Goal: Task Accomplishment & Management: Use online tool/utility

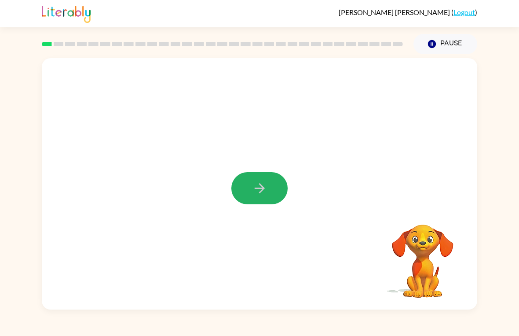
click at [249, 199] on button "button" at bounding box center [260, 188] width 56 height 32
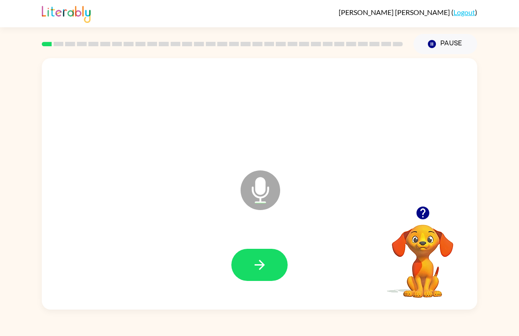
click at [268, 256] on button "button" at bounding box center [260, 265] width 56 height 32
click at [259, 260] on icon "button" at bounding box center [259, 264] width 15 height 15
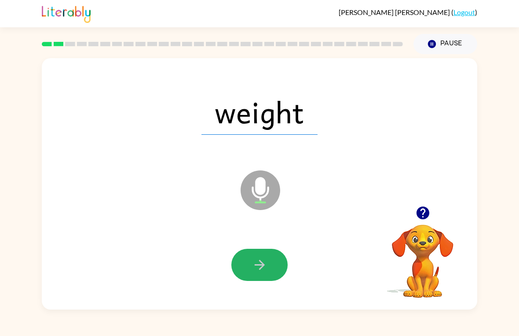
click at [258, 255] on button "button" at bounding box center [260, 265] width 56 height 32
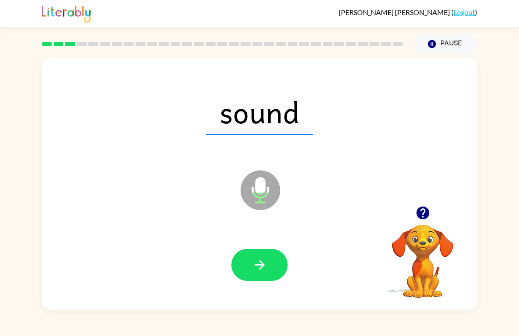
click at [275, 271] on button "button" at bounding box center [260, 265] width 56 height 32
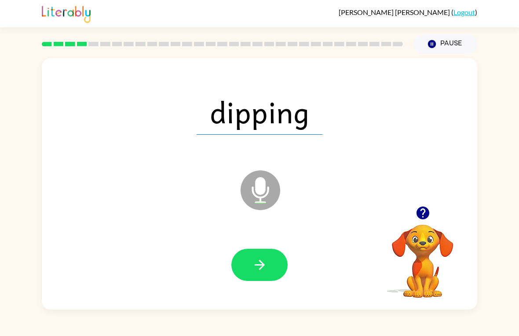
click at [283, 256] on button "button" at bounding box center [260, 265] width 56 height 32
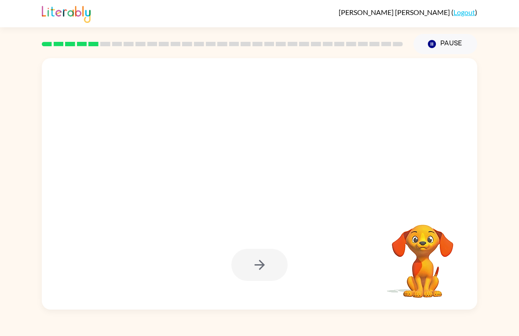
click at [291, 258] on div at bounding box center [260, 265] width 418 height 72
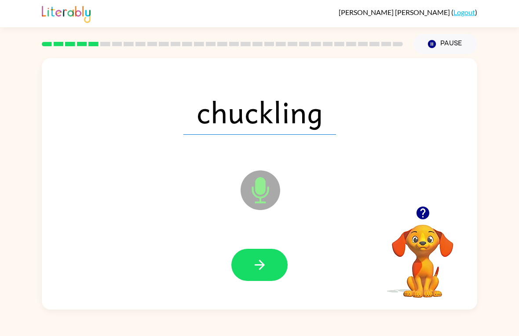
click at [261, 267] on icon "button" at bounding box center [259, 264] width 15 height 15
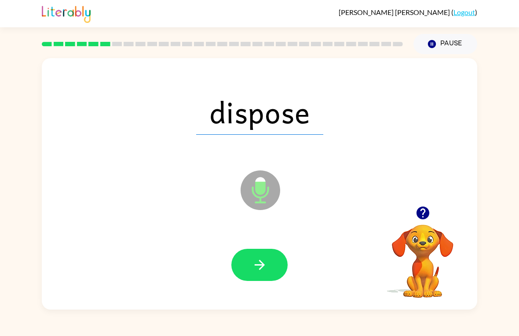
click at [266, 269] on icon "button" at bounding box center [259, 264] width 15 height 15
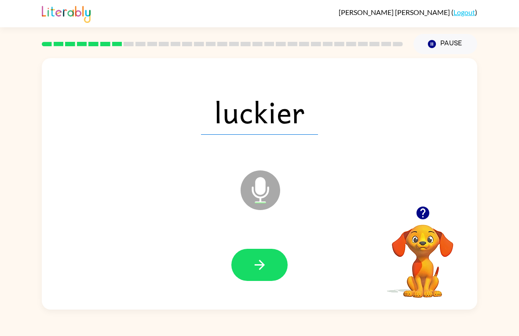
click at [270, 266] on button "button" at bounding box center [260, 265] width 56 height 32
click at [271, 262] on button "button" at bounding box center [260, 265] width 56 height 32
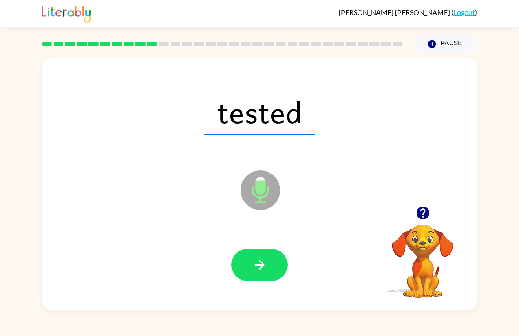
click at [270, 265] on button "button" at bounding box center [260, 265] width 56 height 32
click at [272, 267] on button "button" at bounding box center [260, 265] width 56 height 32
click at [269, 261] on button "button" at bounding box center [260, 265] width 56 height 32
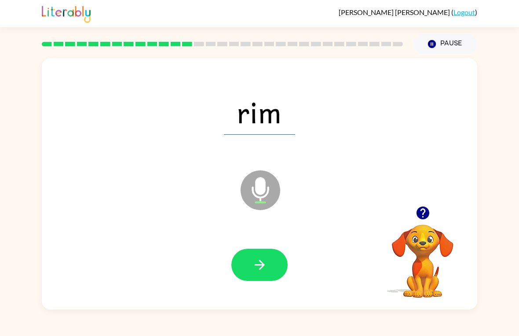
click at [259, 264] on icon "button" at bounding box center [259, 264] width 15 height 15
click at [267, 258] on icon "button" at bounding box center [259, 264] width 15 height 15
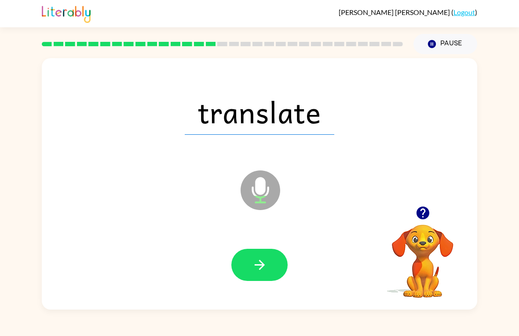
click at [274, 267] on button "button" at bounding box center [260, 265] width 56 height 32
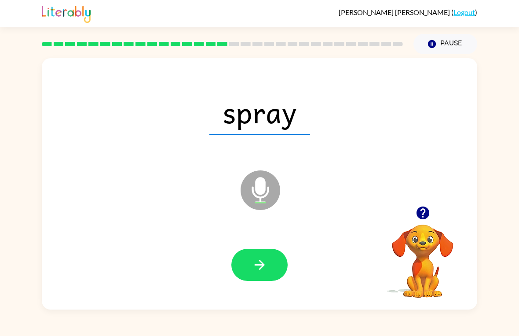
click at [266, 262] on icon "button" at bounding box center [259, 264] width 15 height 15
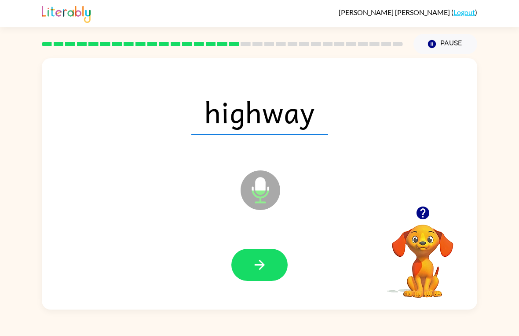
click at [269, 268] on button "button" at bounding box center [260, 265] width 56 height 32
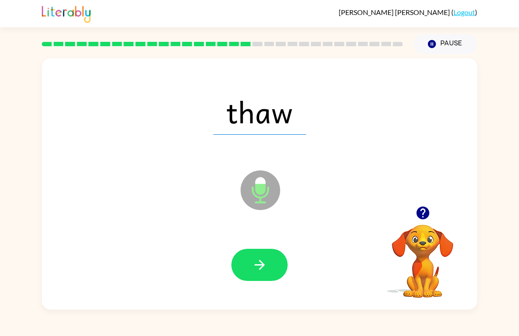
click at [268, 269] on button "button" at bounding box center [260, 265] width 56 height 32
click at [266, 271] on icon "button" at bounding box center [259, 264] width 15 height 15
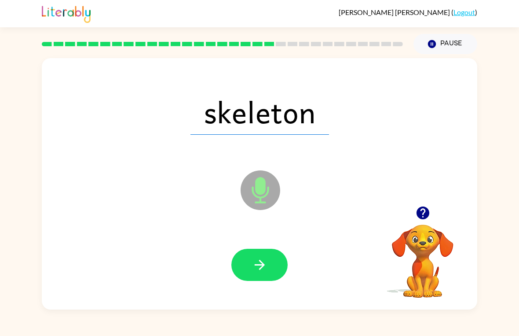
click at [268, 265] on button "button" at bounding box center [260, 265] width 56 height 32
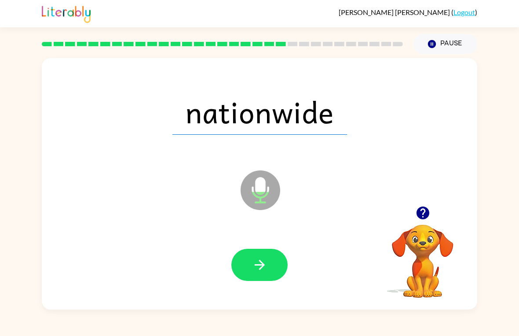
click at [254, 264] on icon "button" at bounding box center [259, 264] width 15 height 15
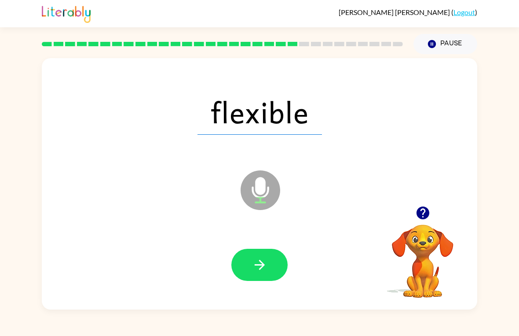
click at [265, 273] on button "button" at bounding box center [260, 265] width 56 height 32
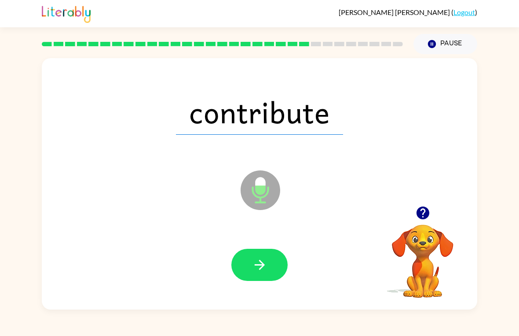
click at [262, 269] on icon "button" at bounding box center [259, 264] width 15 height 15
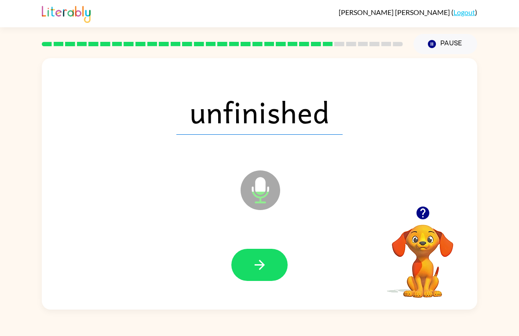
click at [252, 279] on button "button" at bounding box center [260, 265] width 56 height 32
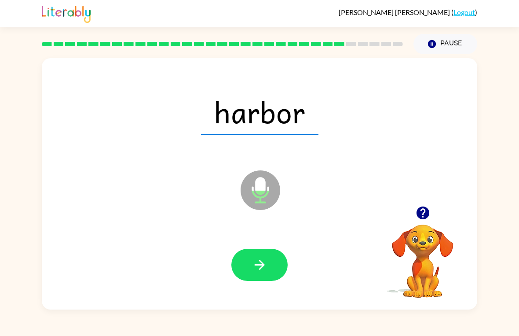
click at [256, 277] on button "button" at bounding box center [260, 265] width 56 height 32
click at [266, 266] on icon "button" at bounding box center [259, 264] width 15 height 15
click at [264, 266] on icon "button" at bounding box center [259, 265] width 10 height 10
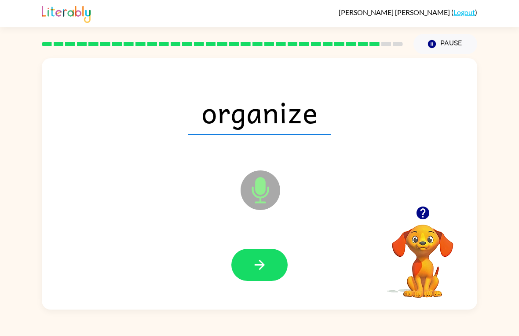
click at [266, 272] on icon "button" at bounding box center [259, 264] width 15 height 15
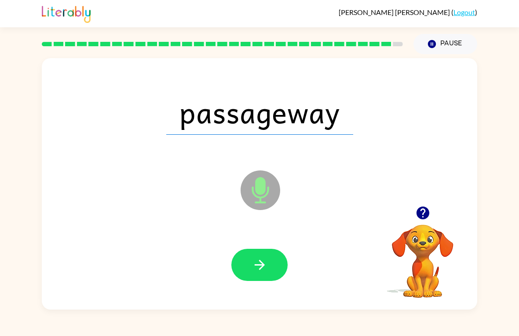
click at [276, 273] on button "button" at bounding box center [260, 265] width 56 height 32
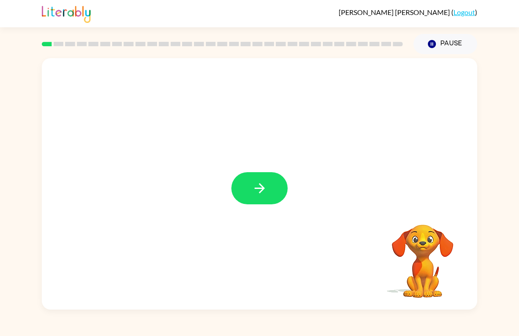
click at [260, 173] on button "button" at bounding box center [260, 188] width 56 height 32
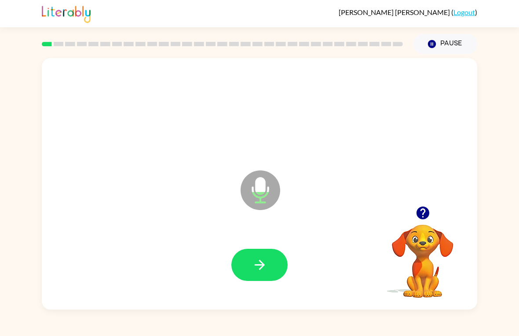
click at [266, 254] on button "button" at bounding box center [260, 265] width 56 height 32
click at [425, 220] on icon "button" at bounding box center [423, 212] width 15 height 15
click at [254, 263] on icon "button" at bounding box center [259, 264] width 15 height 15
click at [259, 272] on icon "button" at bounding box center [259, 264] width 15 height 15
click at [231, 181] on div "Microphone The Microphone is here when it is your turn to talk" at bounding box center [239, 168] width 376 height 32
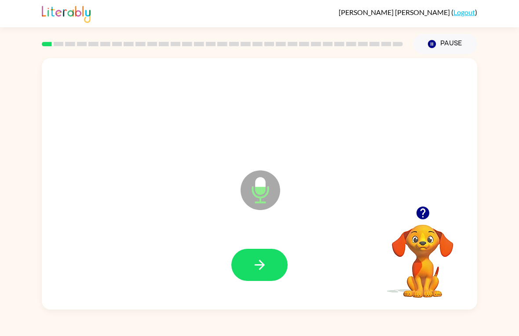
click at [254, 262] on icon "button" at bounding box center [259, 264] width 15 height 15
click at [271, 265] on button "button" at bounding box center [260, 265] width 56 height 32
click at [412, 218] on div at bounding box center [423, 213] width 88 height 22
click at [418, 207] on icon "button" at bounding box center [423, 212] width 15 height 15
click at [269, 262] on button "button" at bounding box center [260, 265] width 56 height 32
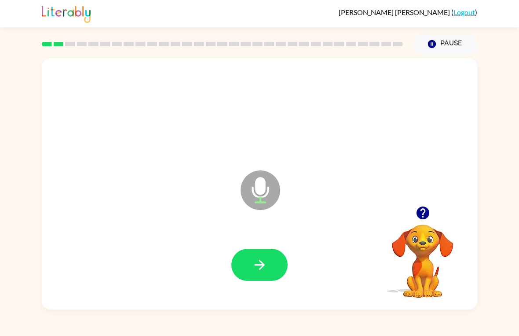
click at [409, 206] on div at bounding box center [423, 213] width 88 height 22
click at [425, 214] on icon "button" at bounding box center [422, 212] width 13 height 13
click at [265, 261] on icon "button" at bounding box center [259, 264] width 15 height 15
click at [270, 270] on button "button" at bounding box center [260, 265] width 56 height 32
click at [253, 260] on icon "button" at bounding box center [259, 264] width 15 height 15
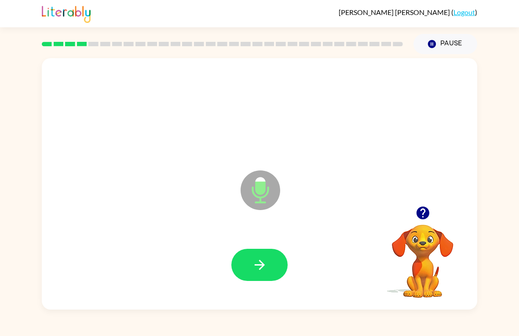
click at [257, 264] on icon "button" at bounding box center [259, 264] width 15 height 15
click at [424, 218] on icon "button" at bounding box center [422, 212] width 13 height 13
click at [273, 261] on button "button" at bounding box center [260, 265] width 56 height 32
click at [273, 264] on button "button" at bounding box center [260, 265] width 56 height 32
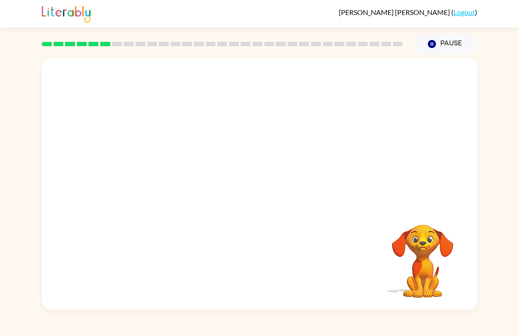
click at [279, 272] on div at bounding box center [260, 265] width 418 height 72
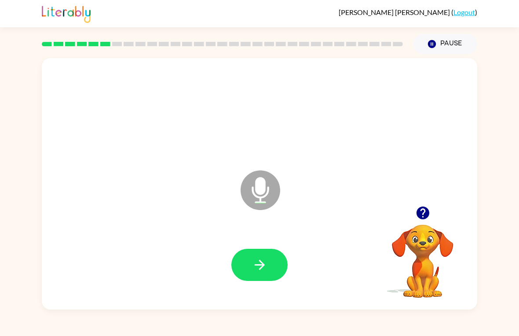
click at [422, 212] on icon "button" at bounding box center [422, 212] width 13 height 13
click at [254, 287] on div at bounding box center [260, 265] width 418 height 72
click at [248, 266] on button "button" at bounding box center [260, 265] width 56 height 32
click at [276, 258] on button "button" at bounding box center [260, 265] width 56 height 32
click at [423, 217] on icon "button" at bounding box center [423, 212] width 15 height 15
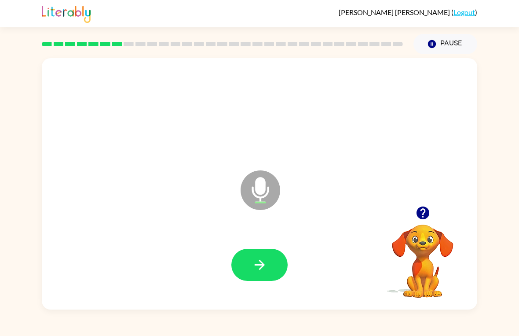
click at [430, 216] on icon "button" at bounding box center [423, 212] width 15 height 15
click at [431, 219] on button "button" at bounding box center [423, 213] width 22 height 22
click at [274, 257] on button "button" at bounding box center [260, 265] width 56 height 32
click at [429, 213] on icon "button" at bounding box center [422, 212] width 13 height 13
click at [256, 273] on button "button" at bounding box center [260, 265] width 56 height 32
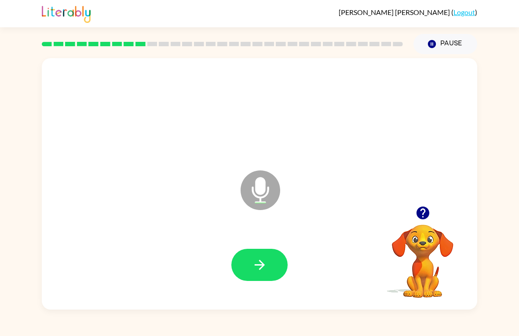
click at [429, 209] on icon "button" at bounding box center [423, 212] width 15 height 15
click at [283, 262] on button "button" at bounding box center [260, 265] width 56 height 32
click at [441, 209] on div at bounding box center [423, 213] width 88 height 22
click at [423, 210] on icon "button" at bounding box center [422, 212] width 13 height 13
click at [272, 258] on button "button" at bounding box center [260, 265] width 56 height 32
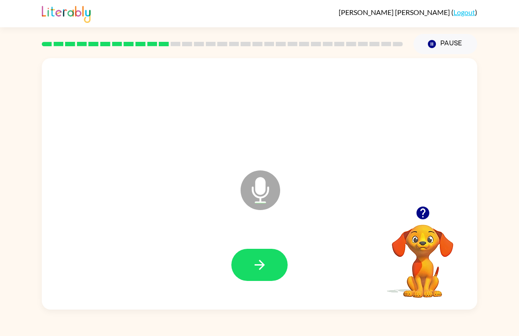
click at [418, 213] on icon "button" at bounding box center [422, 212] width 13 height 13
click at [280, 261] on button "button" at bounding box center [260, 265] width 56 height 32
click at [401, 236] on video "Your browser must support playing .mp4 files to use Literably. Please try using…" at bounding box center [423, 255] width 88 height 88
click at [417, 227] on video "Your browser must support playing .mp4 files to use Literably. Please try using…" at bounding box center [423, 255] width 88 height 88
click at [416, 219] on icon "button" at bounding box center [423, 212] width 15 height 15
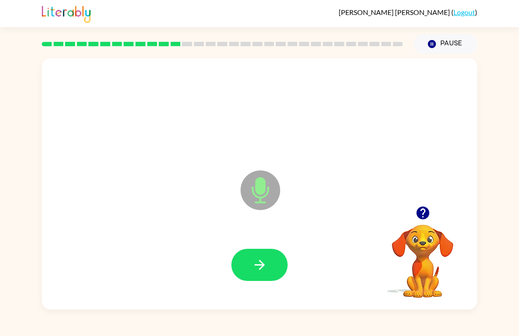
click at [427, 203] on button "button" at bounding box center [423, 213] width 22 height 22
click at [254, 250] on button "button" at bounding box center [260, 265] width 56 height 32
click at [268, 255] on button "button" at bounding box center [260, 265] width 56 height 32
click at [250, 264] on button "button" at bounding box center [260, 265] width 56 height 32
click at [270, 264] on button "button" at bounding box center [260, 265] width 56 height 32
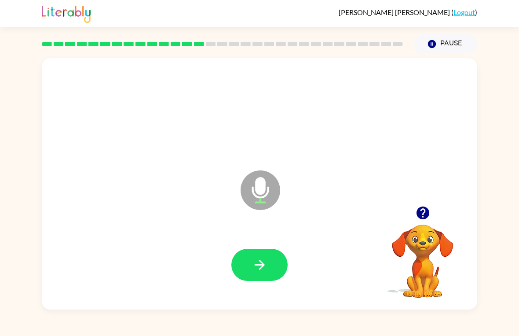
click at [18, 180] on div "Microphone The Microphone is here when it is your turn to talk Your browser mus…" at bounding box center [259, 181] width 519 height 255
click at [240, 261] on button "button" at bounding box center [260, 265] width 56 height 32
click at [243, 265] on button "button" at bounding box center [260, 265] width 56 height 32
click at [279, 267] on button "button" at bounding box center [260, 265] width 56 height 32
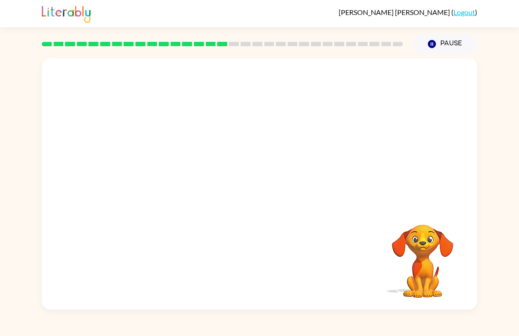
click at [191, 203] on div at bounding box center [260, 183] width 436 height 251
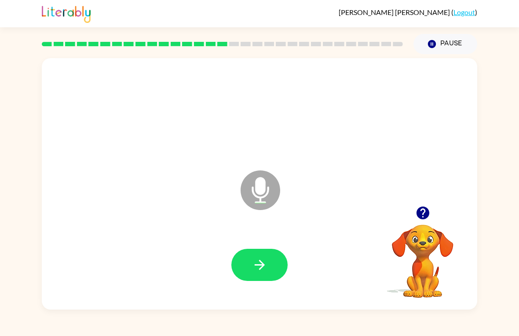
click at [412, 221] on div at bounding box center [423, 213] width 88 height 22
click at [411, 220] on div at bounding box center [423, 213] width 88 height 22
click at [433, 212] on button "button" at bounding box center [423, 213] width 22 height 22
click at [414, 217] on button "button" at bounding box center [423, 213] width 22 height 22
click at [272, 265] on button "button" at bounding box center [260, 265] width 56 height 32
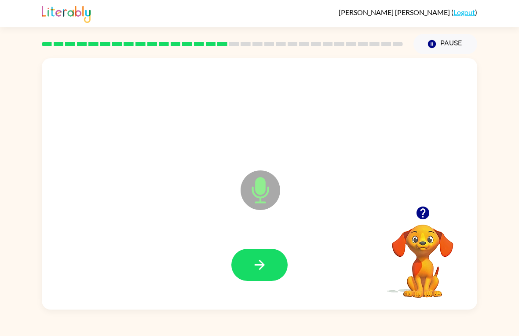
click at [264, 269] on icon "button" at bounding box center [259, 264] width 15 height 15
click at [270, 259] on button "button" at bounding box center [260, 265] width 56 height 32
click at [285, 253] on div at bounding box center [260, 265] width 56 height 32
click at [273, 261] on button "button" at bounding box center [260, 265] width 56 height 32
click at [416, 212] on icon "button" at bounding box center [423, 212] width 15 height 15
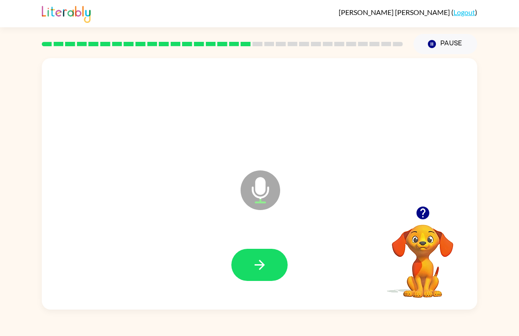
click at [241, 250] on button "button" at bounding box center [260, 265] width 56 height 32
click at [425, 207] on icon "button" at bounding box center [422, 212] width 13 height 13
click at [265, 272] on icon "button" at bounding box center [259, 264] width 15 height 15
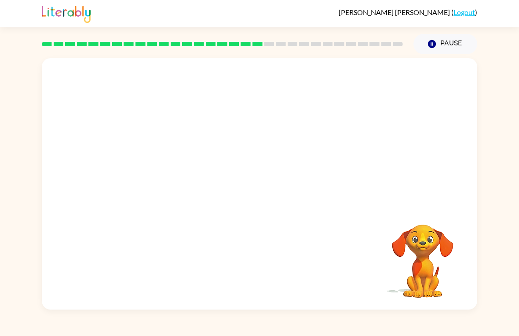
click at [379, 264] on div at bounding box center [260, 265] width 418 height 72
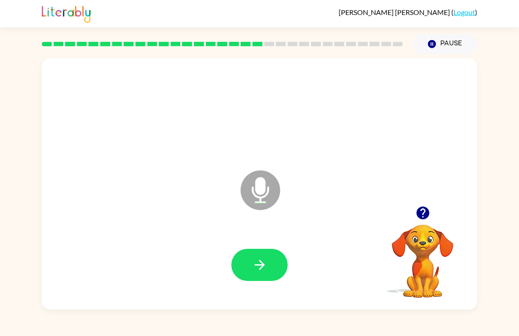
click at [242, 273] on button "button" at bounding box center [260, 265] width 56 height 32
click at [271, 273] on button "button" at bounding box center [260, 265] width 56 height 32
click at [276, 266] on button "button" at bounding box center [260, 265] width 56 height 32
click at [266, 269] on icon "button" at bounding box center [259, 264] width 15 height 15
click at [2, 203] on div "Microphone The Microphone is here when it is your turn to talk Your browser mus…" at bounding box center [259, 181] width 519 height 255
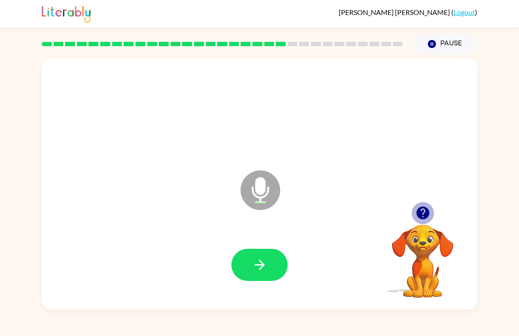
click at [431, 211] on button "button" at bounding box center [423, 213] width 22 height 22
click at [248, 271] on button "button" at bounding box center [260, 265] width 56 height 32
click at [280, 268] on button "button" at bounding box center [260, 265] width 56 height 32
click at [260, 258] on icon "button" at bounding box center [259, 264] width 15 height 15
click at [423, 216] on icon "button" at bounding box center [422, 212] width 13 height 13
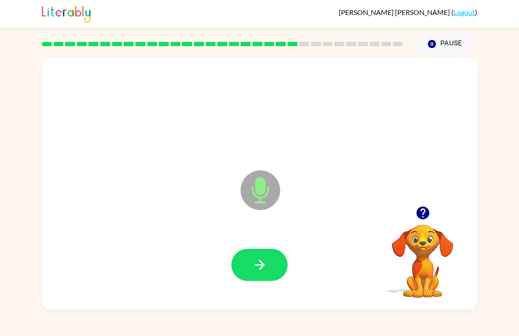
click at [267, 260] on icon "button" at bounding box center [259, 264] width 15 height 15
click at [254, 250] on button "button" at bounding box center [260, 265] width 56 height 32
click at [271, 260] on button "button" at bounding box center [260, 265] width 56 height 32
click at [272, 254] on button "button" at bounding box center [260, 265] width 56 height 32
click at [238, 262] on button "button" at bounding box center [260, 265] width 56 height 32
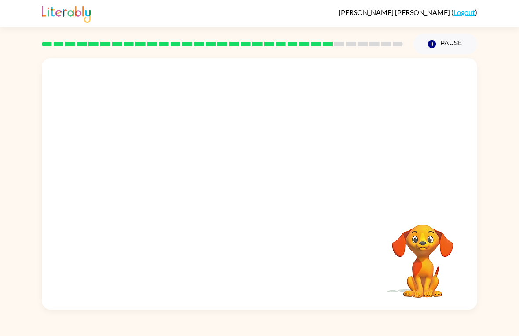
click at [428, 235] on video "Your browser must support playing .mp4 files to use Literably. Please try using…" at bounding box center [423, 255] width 88 height 88
click at [434, 232] on video "Your browser must support playing .mp4 files to use Literably. Please try using…" at bounding box center [423, 255] width 88 height 88
click at [7, 211] on div "Your browser must support playing .mp4 files to use Literably. Please try using…" at bounding box center [259, 181] width 519 height 255
click at [456, 231] on video "Your browser must support playing .mp4 files to use Literably. Please try using…" at bounding box center [423, 255] width 88 height 88
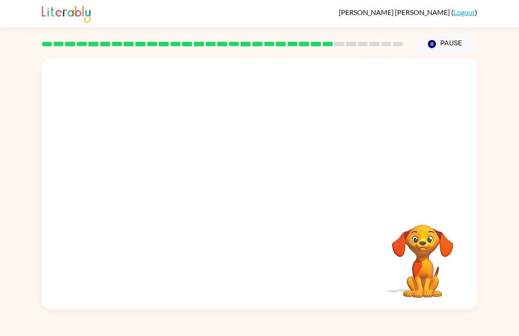
click at [455, 234] on video "Your browser must support playing .mp4 files to use Literably. Please try using…" at bounding box center [423, 255] width 88 height 88
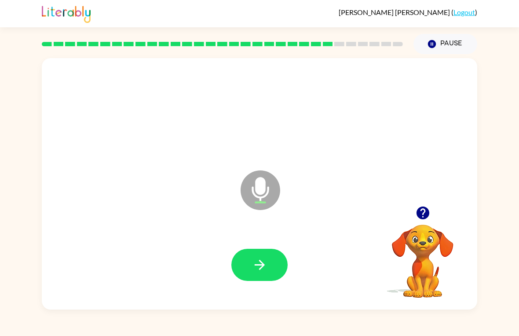
click at [426, 221] on button "button" at bounding box center [423, 213] width 22 height 22
click at [269, 258] on button "button" at bounding box center [260, 265] width 56 height 32
click at [251, 257] on button "button" at bounding box center [260, 265] width 56 height 32
click at [292, 261] on div at bounding box center [260, 265] width 418 height 72
click at [292, 260] on div at bounding box center [260, 265] width 418 height 72
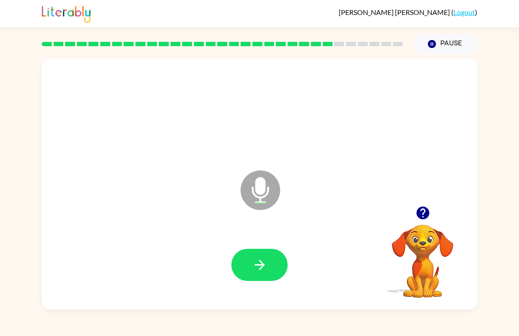
click at [283, 265] on button "button" at bounding box center [260, 265] width 56 height 32
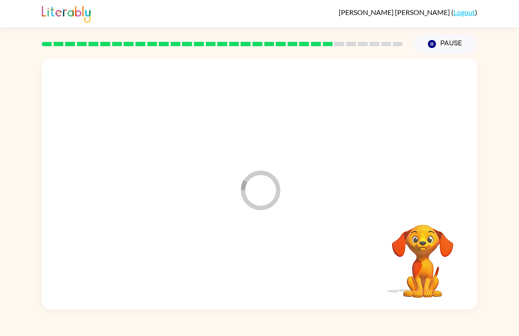
click at [283, 265] on div at bounding box center [260, 265] width 418 height 72
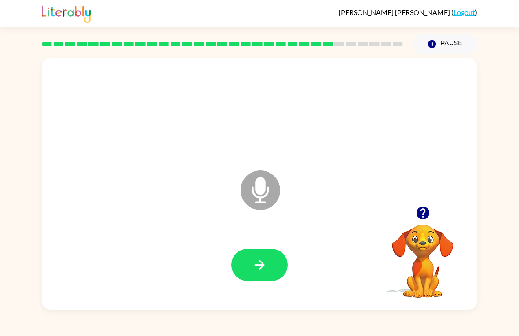
click at [238, 252] on button "button" at bounding box center [260, 265] width 56 height 32
click at [245, 269] on div at bounding box center [260, 265] width 56 height 32
click at [414, 199] on div "Microphone The Microphone is here when it is your turn to talk" at bounding box center [260, 183] width 436 height 251
click at [414, 198] on div "Microphone The Microphone is here when it is your turn to talk" at bounding box center [260, 183] width 436 height 251
click at [429, 216] on icon "button" at bounding box center [422, 212] width 13 height 13
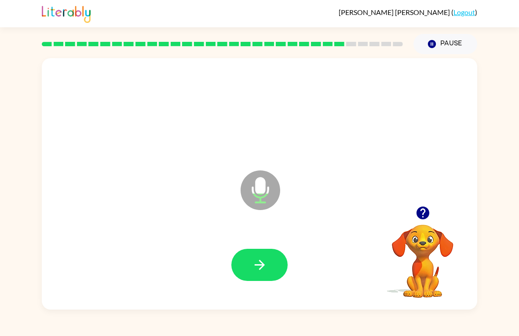
click at [419, 223] on button "button" at bounding box center [423, 213] width 22 height 22
click at [275, 250] on button "button" at bounding box center [260, 265] width 56 height 32
click at [247, 243] on div at bounding box center [260, 265] width 418 height 72
click at [242, 261] on button "button" at bounding box center [260, 265] width 56 height 32
click at [421, 221] on button "button" at bounding box center [423, 213] width 22 height 22
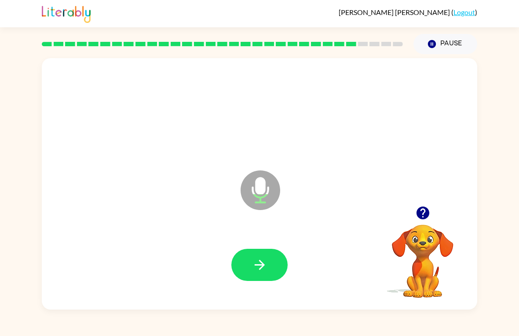
click at [421, 224] on button "button" at bounding box center [423, 213] width 22 height 22
click at [424, 227] on video "Your browser must support playing .mp4 files to use Literably. Please try using…" at bounding box center [423, 255] width 88 height 88
click at [428, 237] on video "Your browser must support playing .mp4 files to use Literably. Please try using…" at bounding box center [423, 255] width 88 height 88
click at [266, 261] on icon "button" at bounding box center [259, 264] width 15 height 15
click at [278, 274] on button "button" at bounding box center [260, 265] width 56 height 32
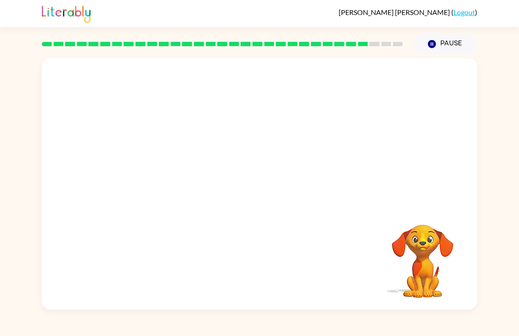
click at [446, 235] on video "Your browser must support playing .mp4 files to use Literably. Please try using…" at bounding box center [423, 255] width 88 height 88
click at [448, 240] on video "Your browser must support playing .mp4 files to use Literably. Please try using…" at bounding box center [423, 255] width 88 height 88
click at [449, 246] on video "Your browser must support playing .mp4 files to use Literably. Please try using…" at bounding box center [423, 255] width 88 height 88
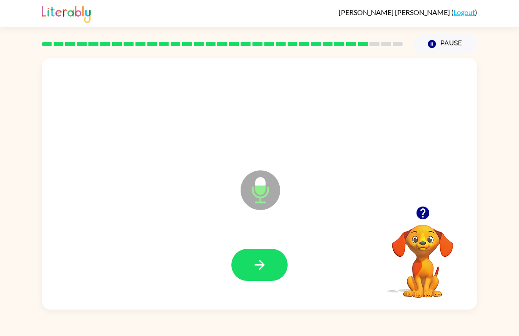
click at [274, 258] on button "button" at bounding box center [260, 265] width 56 height 32
click at [278, 267] on button "button" at bounding box center [260, 265] width 56 height 32
click at [266, 280] on button "button" at bounding box center [260, 265] width 56 height 32
click at [268, 270] on button "button" at bounding box center [260, 265] width 56 height 32
click at [428, 210] on icon "button" at bounding box center [422, 212] width 13 height 13
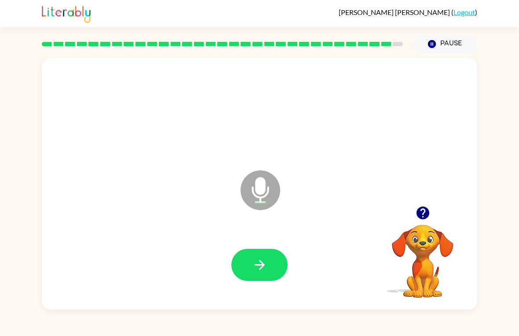
click at [424, 232] on video "Your browser must support playing .mp4 files to use Literably. Please try using…" at bounding box center [423, 255] width 88 height 88
click at [420, 227] on video "Your browser must support playing .mp4 files to use Literably. Please try using…" at bounding box center [423, 255] width 88 height 88
click at [424, 215] on icon "button" at bounding box center [422, 212] width 13 height 13
click at [431, 218] on button "button" at bounding box center [423, 213] width 22 height 22
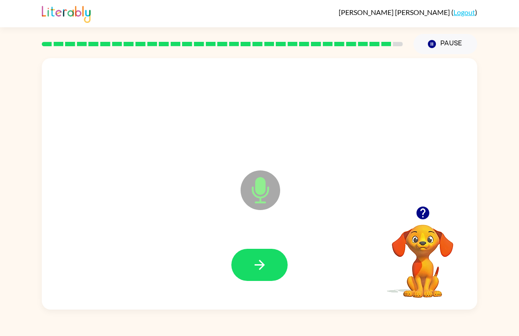
click at [265, 263] on icon "button" at bounding box center [259, 264] width 15 height 15
click at [425, 217] on icon "button" at bounding box center [422, 212] width 13 height 13
click at [13, 209] on div "Microphone The Microphone is here when it is your turn to talk Your browser mus…" at bounding box center [259, 181] width 519 height 255
click at [247, 259] on button "button" at bounding box center [260, 265] width 56 height 32
